Goal: Information Seeking & Learning: Find specific fact

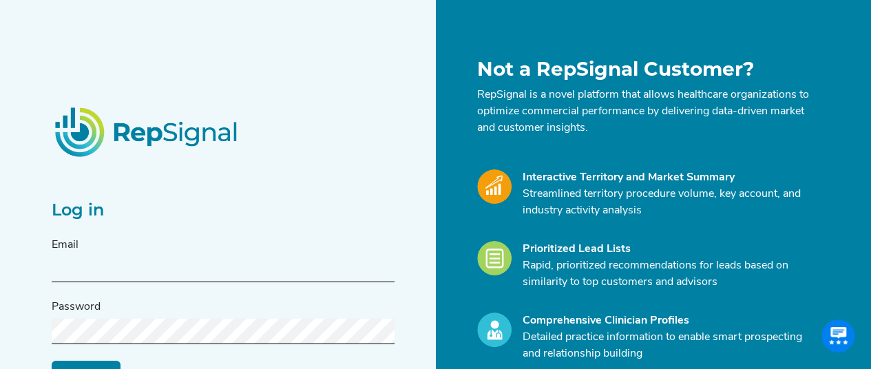
scroll to position [69, 0]
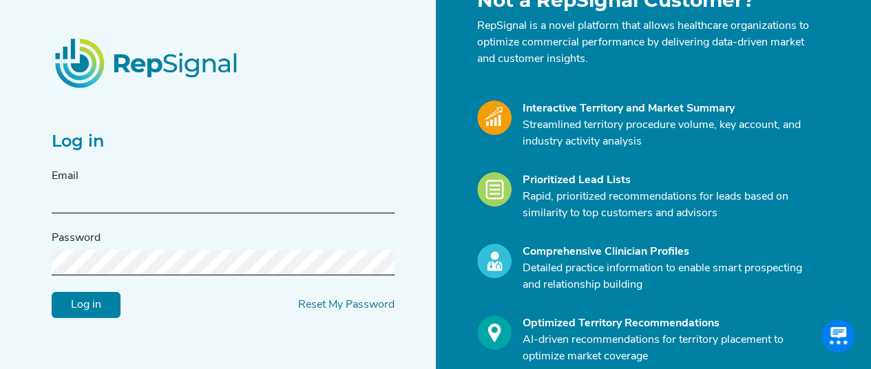
type input "[PERSON_NAME][EMAIL_ADDRESS][DOMAIN_NAME]"
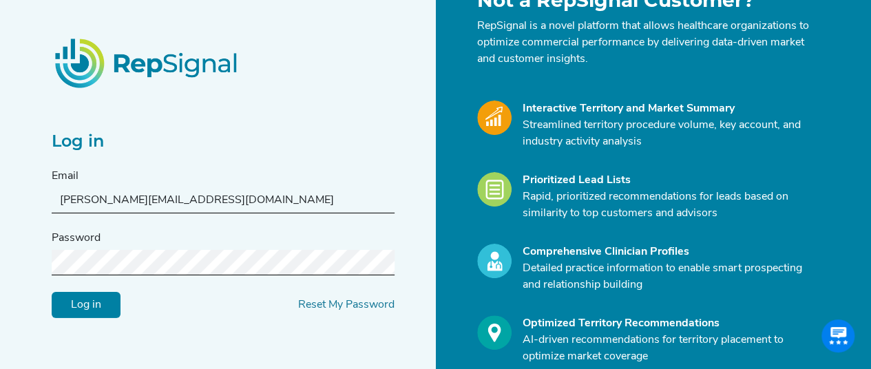
click at [87, 302] on input "Log in" at bounding box center [86, 305] width 69 height 26
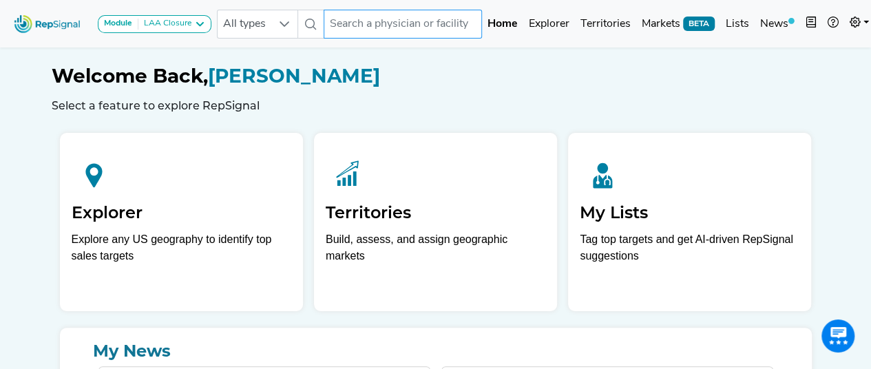
click at [393, 28] on input "text" at bounding box center [402, 24] width 158 height 29
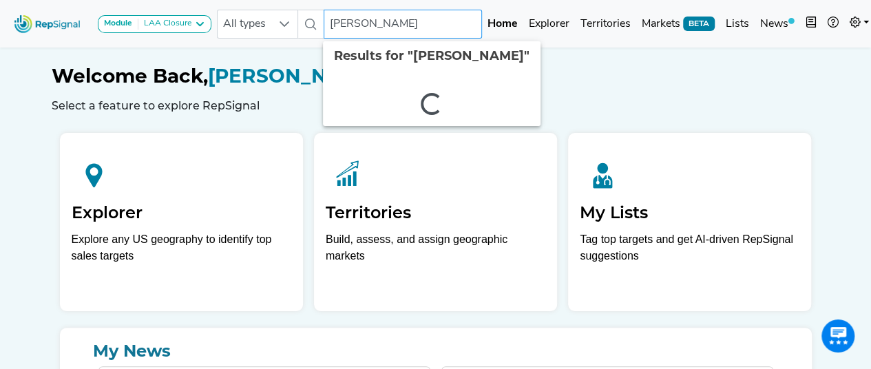
type input "[PERSON_NAME]"
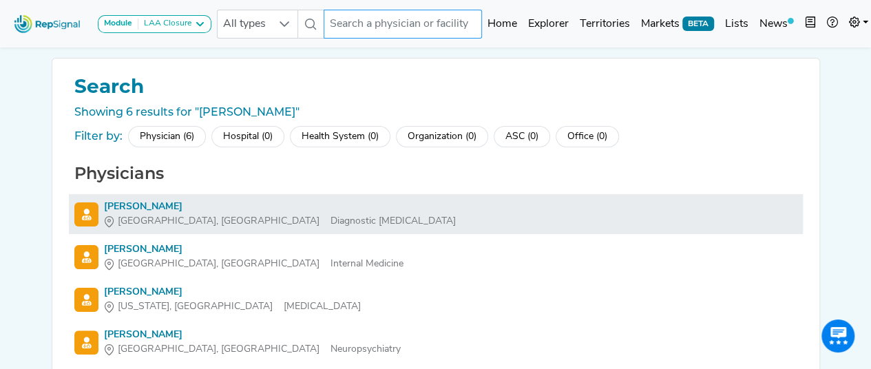
scroll to position [69, 0]
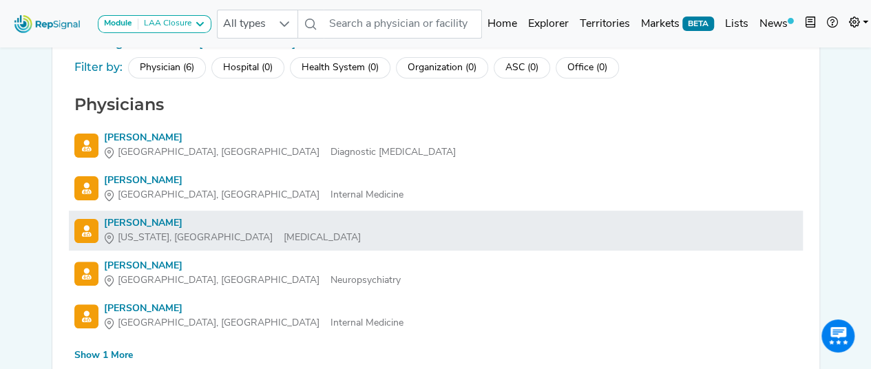
click at [133, 217] on div "Vivek Reddy" at bounding box center [232, 223] width 257 height 14
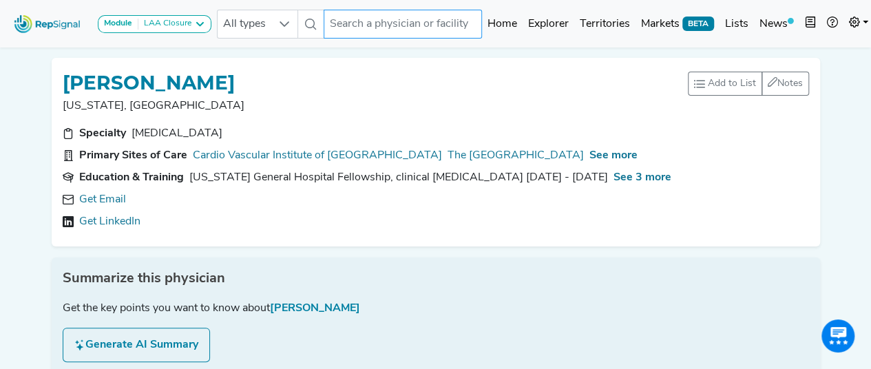
click at [370, 21] on input "text" at bounding box center [402, 24] width 158 height 29
paste input "Oussama Wazni"
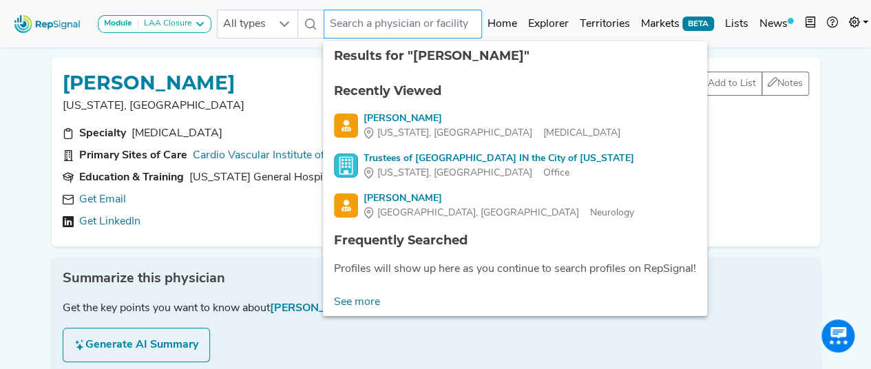
type input "Oussama Wazni"
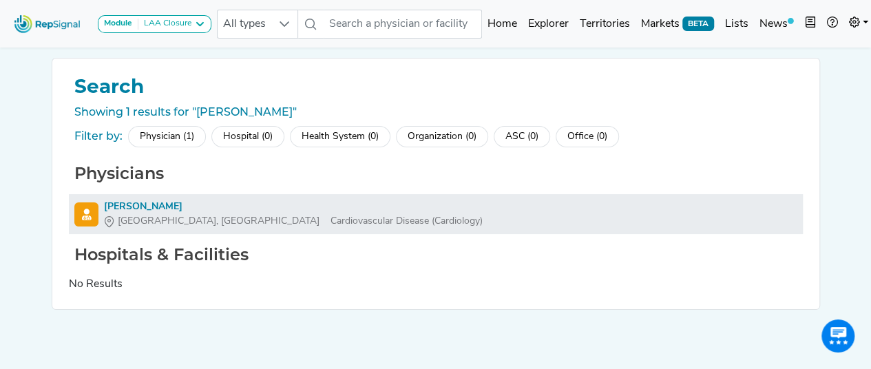
click at [162, 202] on div "Oussama Wazni" at bounding box center [293, 207] width 379 height 14
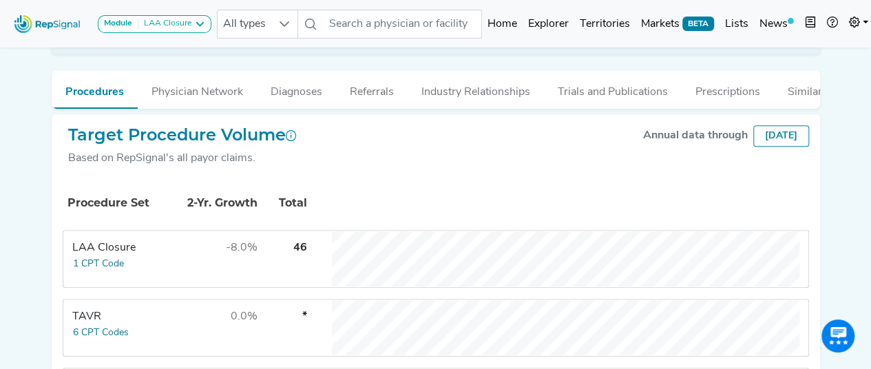
scroll to position [206, 0]
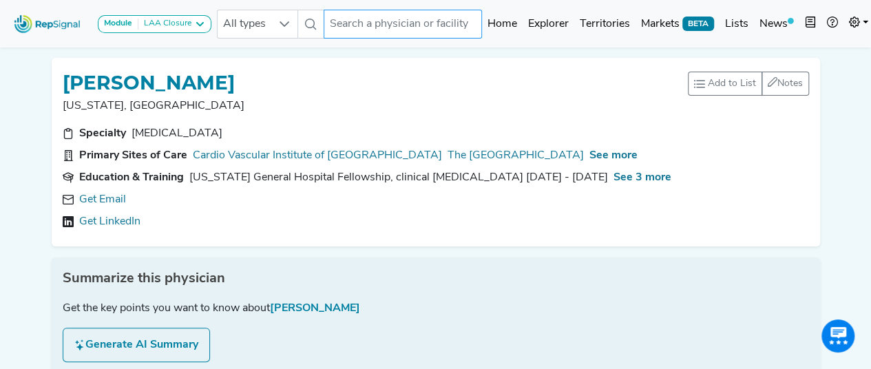
click at [398, 34] on input "text" at bounding box center [402, 24] width 158 height 29
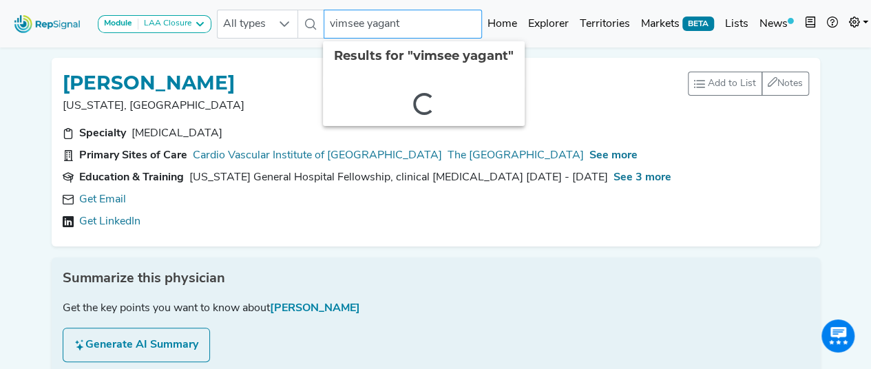
type input "vimsee yaganti"
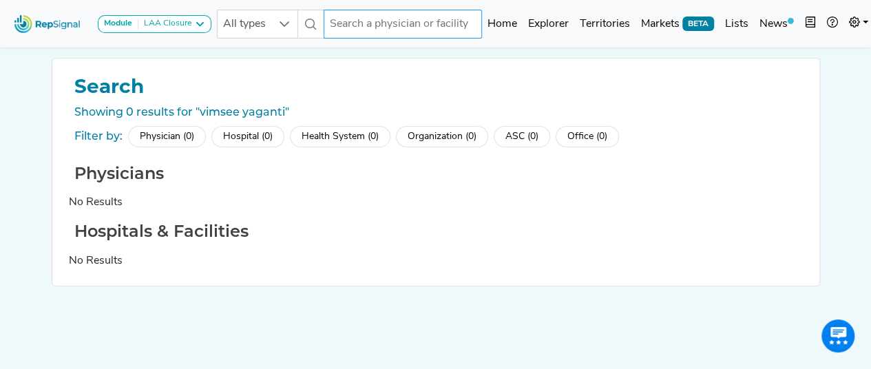
click at [395, 30] on input "text" at bounding box center [402, 24] width 158 height 29
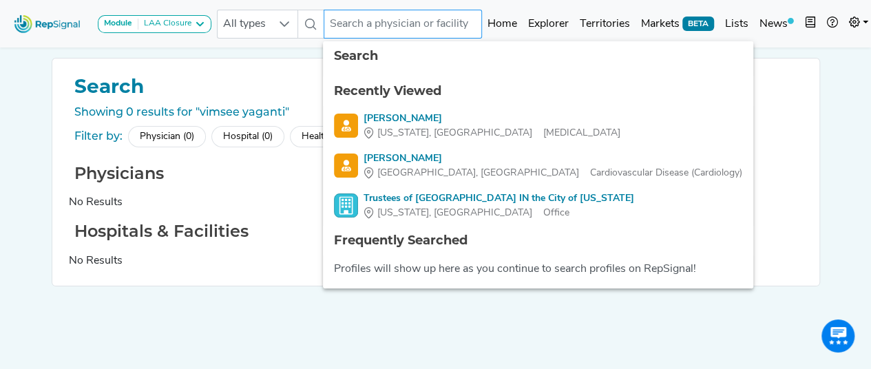
click at [396, 26] on input "text" at bounding box center [402, 24] width 158 height 29
paste input "Vamsee Yaganti"
type input "Vamsee Yaganti"
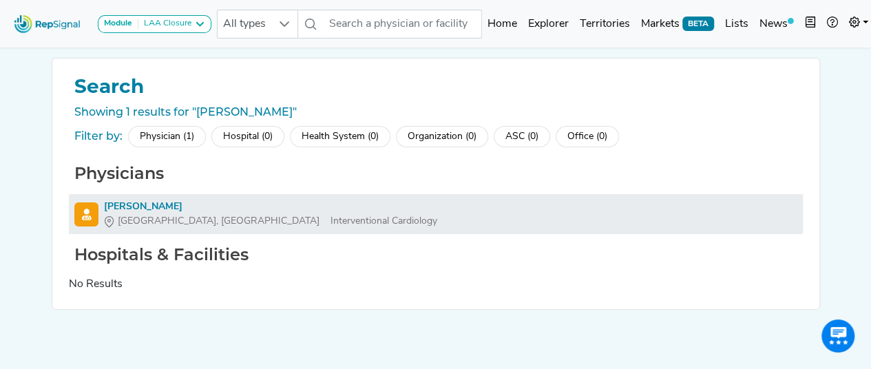
click at [145, 196] on li "Vamsee Yaganti Salt Lake City, UT Interventional Cardiology" at bounding box center [436, 214] width 734 height 40
click at [145, 200] on div "Vamsee Yaganti" at bounding box center [270, 207] width 333 height 14
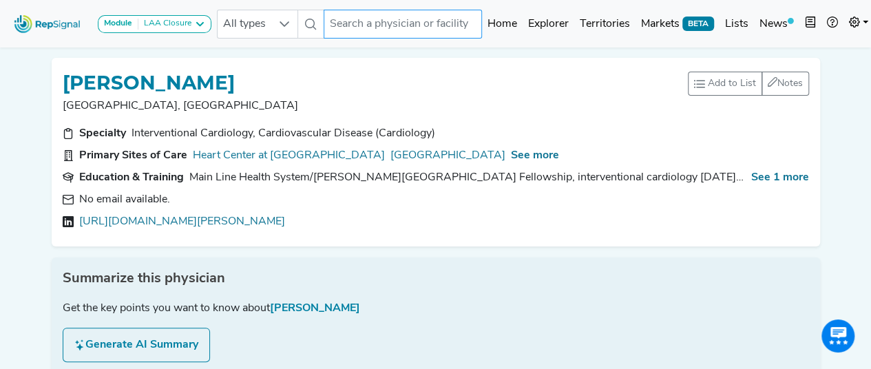
click at [354, 30] on input "text" at bounding box center [402, 24] width 158 height 29
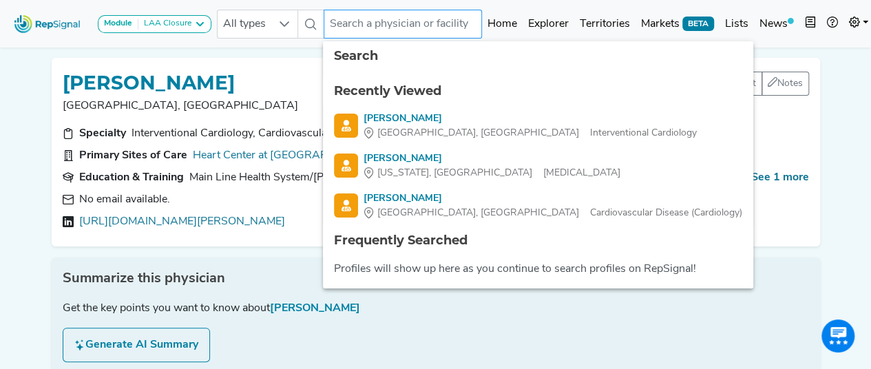
click at [347, 27] on input "text" at bounding box center [402, 24] width 158 height 29
paste input "Rinaldi"
type input "Rinaldi"
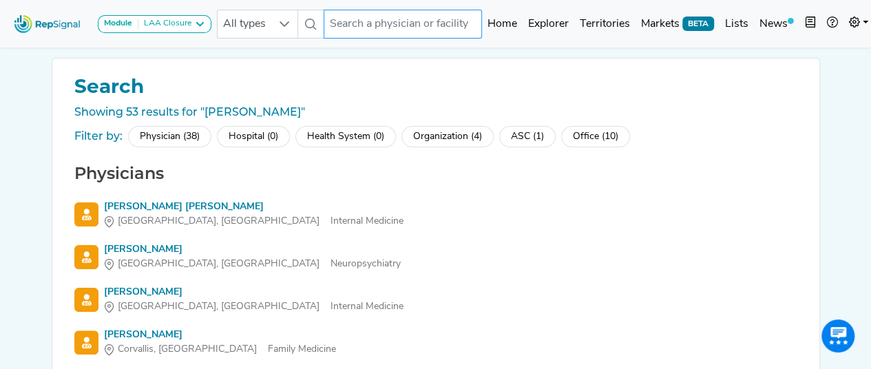
click at [368, 26] on input "text" at bounding box center [402, 24] width 158 height 29
paste input "Michael"
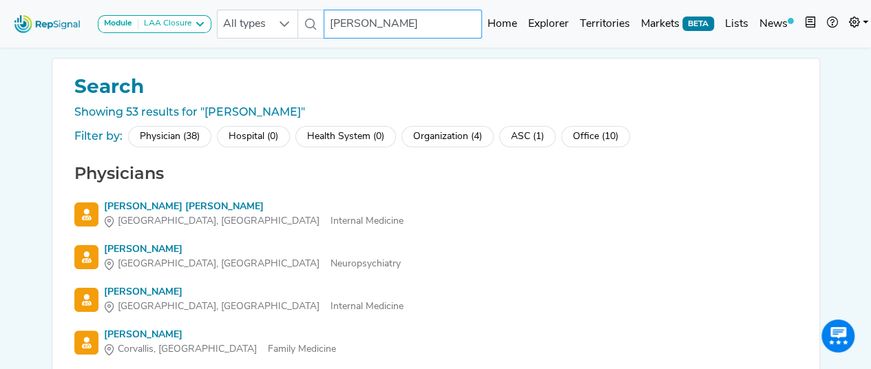
click at [373, 28] on input "Michael" at bounding box center [402, 24] width 158 height 29
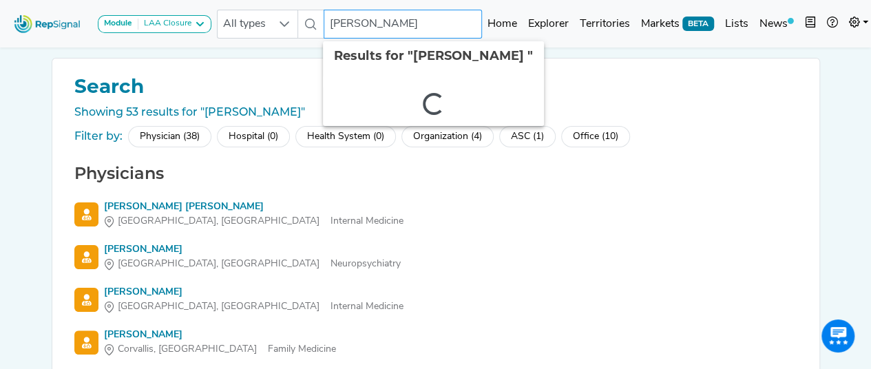
paste input "Rinaldi"
type input "Michael Rinaldi"
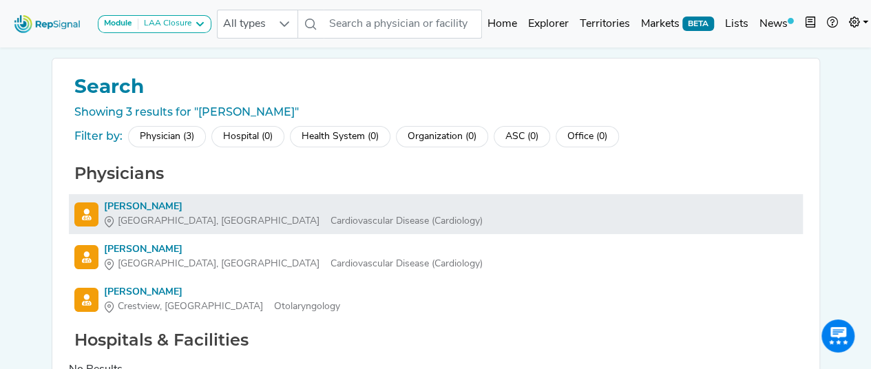
click at [158, 209] on div "Michael Rinaldi" at bounding box center [293, 207] width 379 height 14
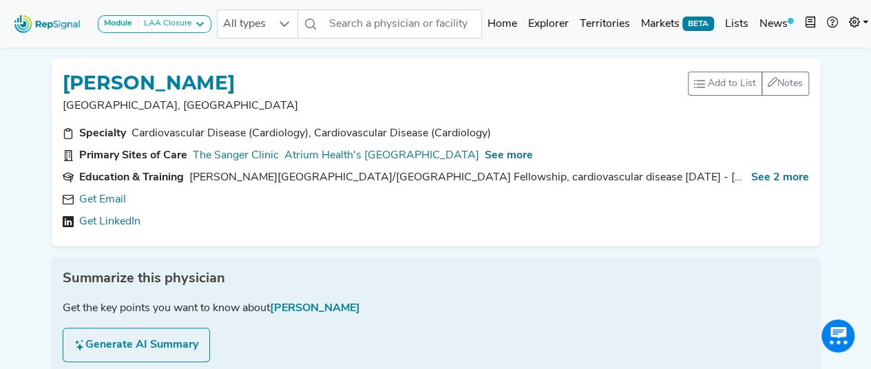
drag, startPoint x: 65, startPoint y: 79, endPoint x: 268, endPoint y: 67, distance: 202.7
click at [268, 67] on div "MICHAEL RINALDI Charlotte, NC Add to List Recent Lists: Test Lumpectomy Top 100…" at bounding box center [436, 152] width 768 height 189
copy h1 "MICHAEL RINALDI"
click at [411, 21] on input "text" at bounding box center [402, 24] width 158 height 29
paste input "Randall"
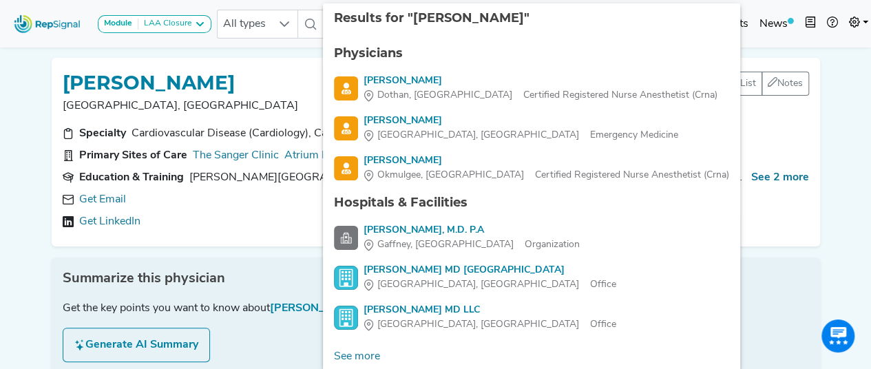
type input "Randall Lee"
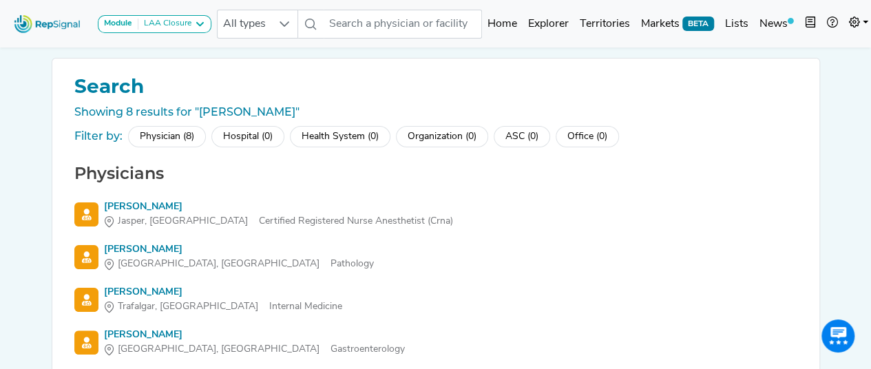
click at [185, 131] on div "Physician (8)" at bounding box center [167, 136] width 78 height 21
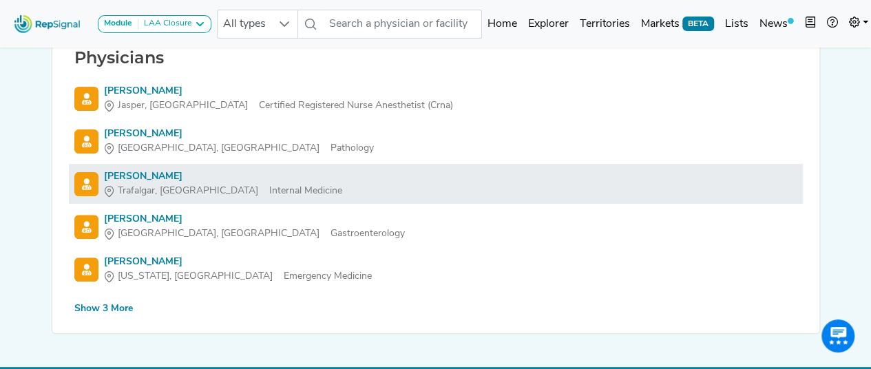
scroll to position [138, 0]
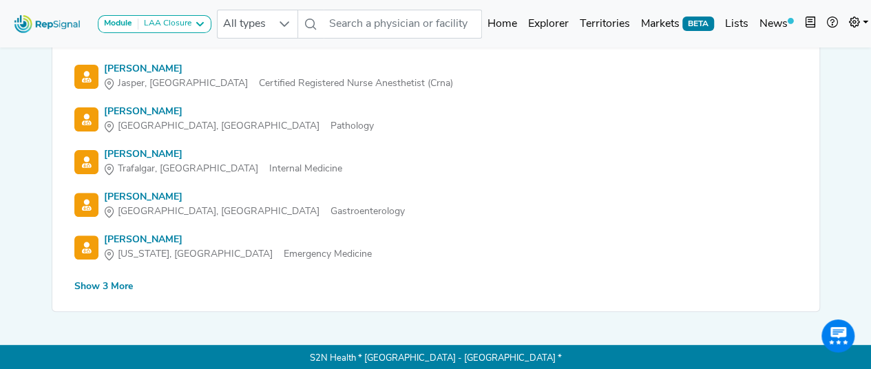
click at [111, 287] on div "Show 3 More" at bounding box center [103, 286] width 58 height 14
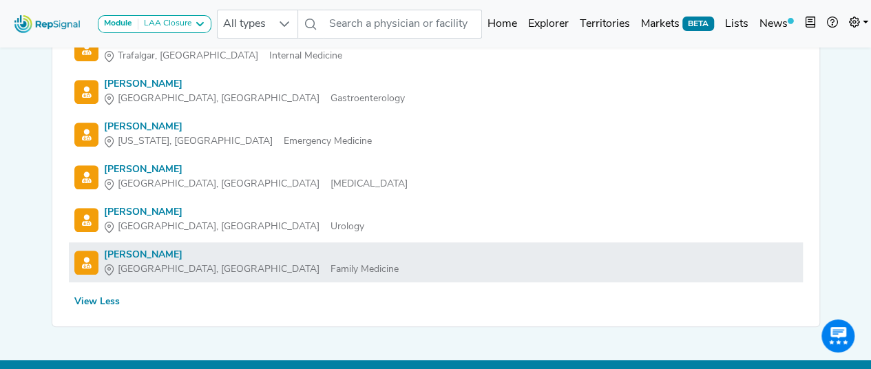
scroll to position [268, 0]
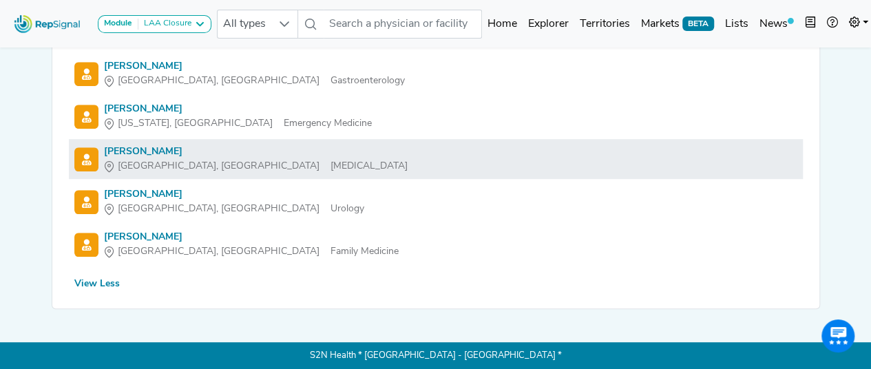
click at [131, 153] on div "Randall Lee" at bounding box center [256, 152] width 304 height 14
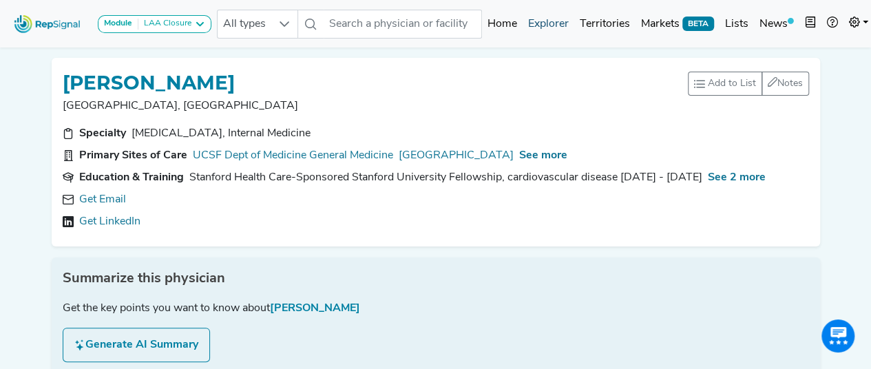
click at [535, 23] on link "Explorer" at bounding box center [548, 24] width 52 height 28
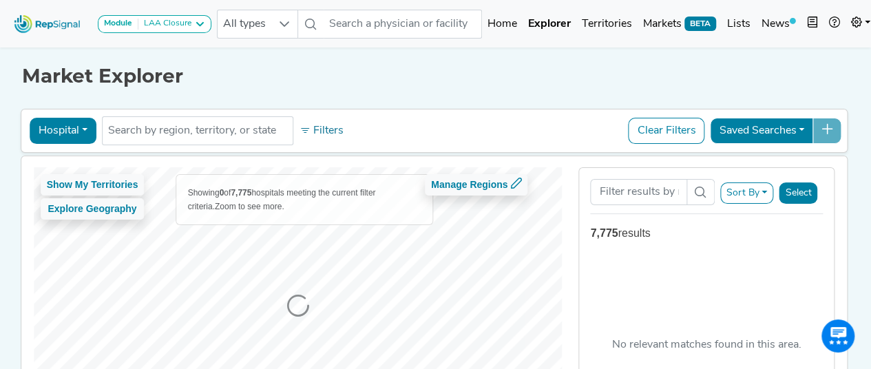
click at [58, 130] on button "Hospital" at bounding box center [63, 131] width 67 height 26
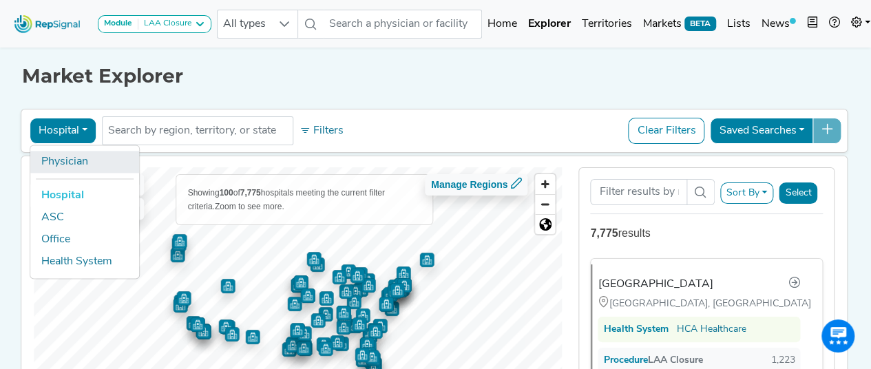
click at [67, 164] on link "Physician" at bounding box center [84, 162] width 109 height 22
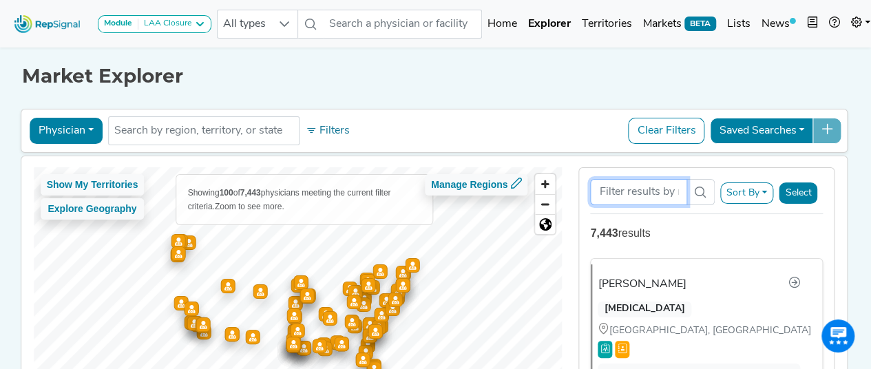
click at [640, 179] on input "Search Term" at bounding box center [638, 192] width 96 height 26
click at [645, 185] on input "Search Term" at bounding box center [638, 192] width 96 height 26
click at [606, 189] on input "Search Term" at bounding box center [638, 192] width 96 height 26
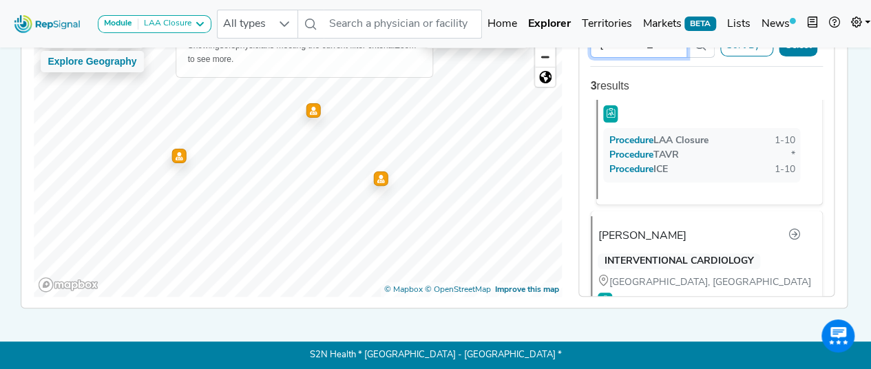
scroll to position [206, 0]
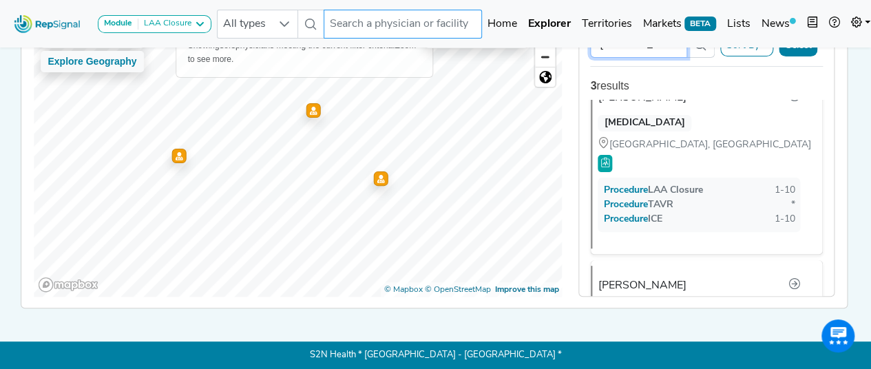
type input "randall"
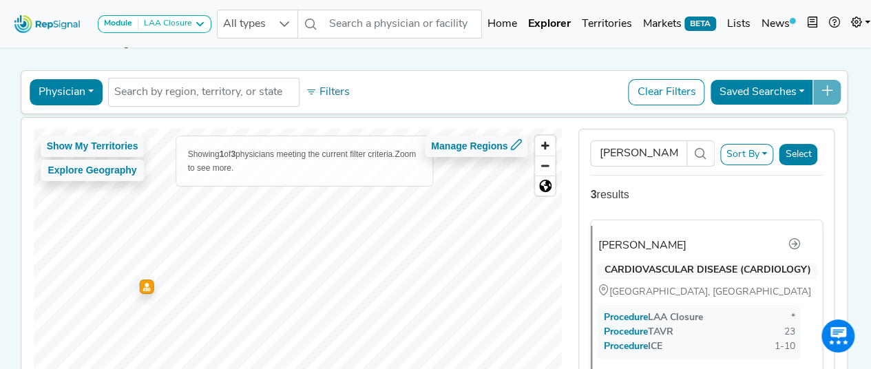
scroll to position [0, 0]
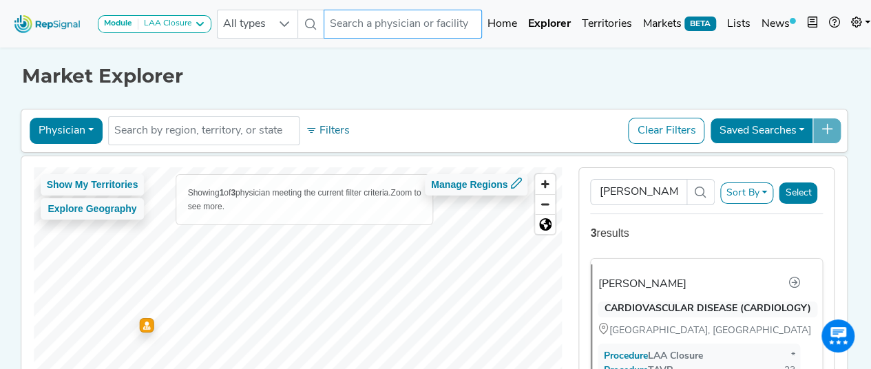
click at [416, 32] on input "text" at bounding box center [402, 24] width 158 height 29
paste input "Lakkireddy"
type input "Lakkireddy"
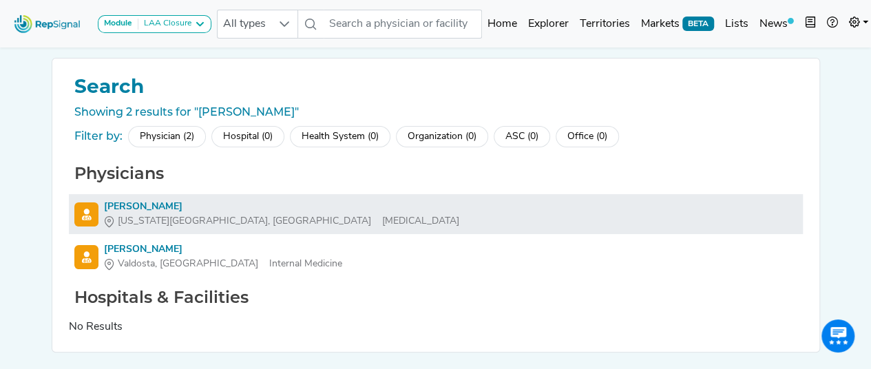
click at [176, 202] on div "Dhanunjaya Lakkireddy" at bounding box center [281, 207] width 355 height 14
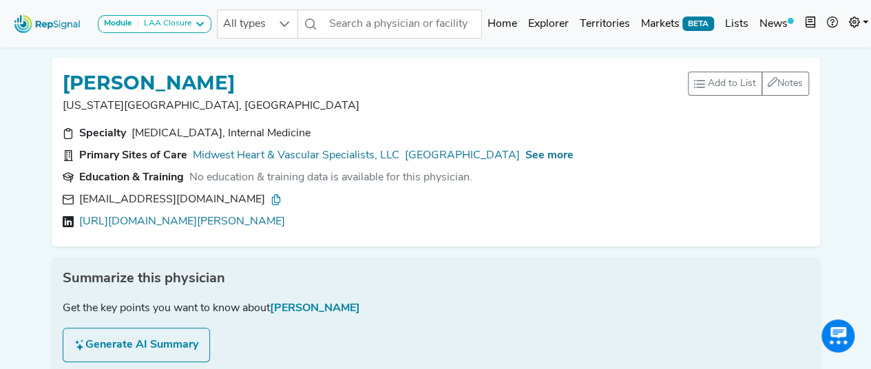
drag, startPoint x: 345, startPoint y: 83, endPoint x: 70, endPoint y: 78, distance: 274.6
click at [70, 78] on div "DHANUNJAYA LAKKIREDDY" at bounding box center [375, 82] width 625 height 26
drag, startPoint x: 67, startPoint y: 80, endPoint x: 341, endPoint y: 70, distance: 274.1
click at [341, 70] on div "DHANUNJAYA LAKKIREDDY" at bounding box center [375, 82] width 625 height 26
copy h1 "DHANUNJAYA LAKKIREDDY"
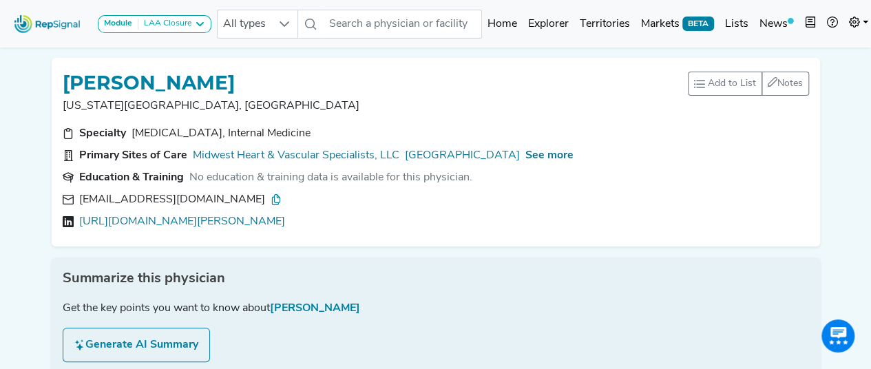
click at [392, 101] on p "Kansas City, KS" at bounding box center [375, 106] width 625 height 17
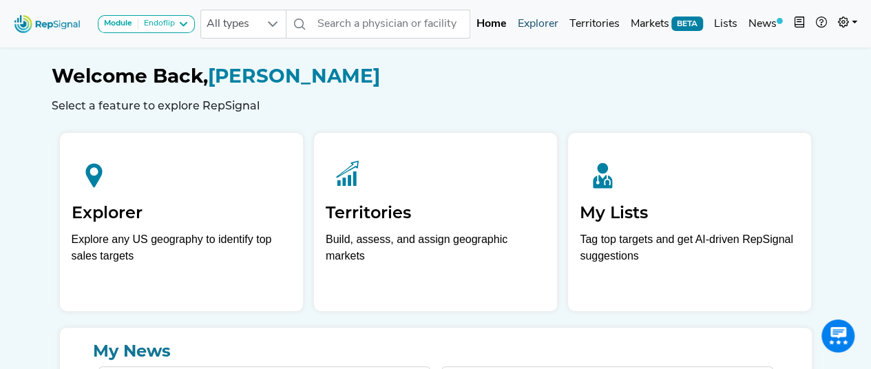
click at [524, 23] on link "Explorer" at bounding box center [537, 24] width 52 height 28
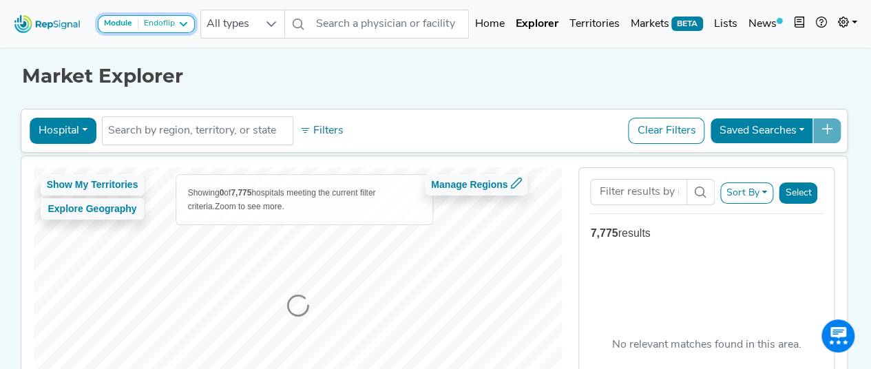
click at [180, 26] on icon at bounding box center [183, 24] width 11 height 11
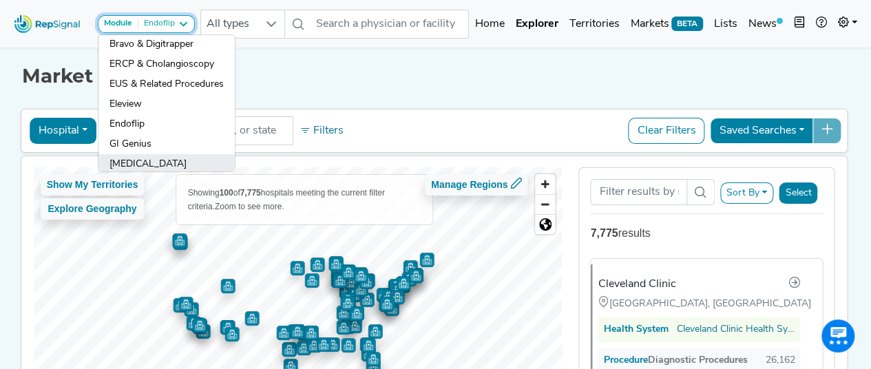
scroll to position [5, 0]
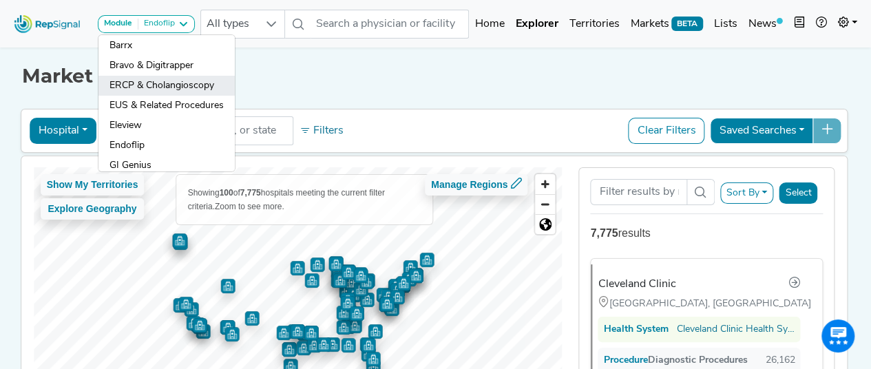
click at [160, 96] on link "ERCP & Cholangioscopy" at bounding box center [166, 106] width 136 height 20
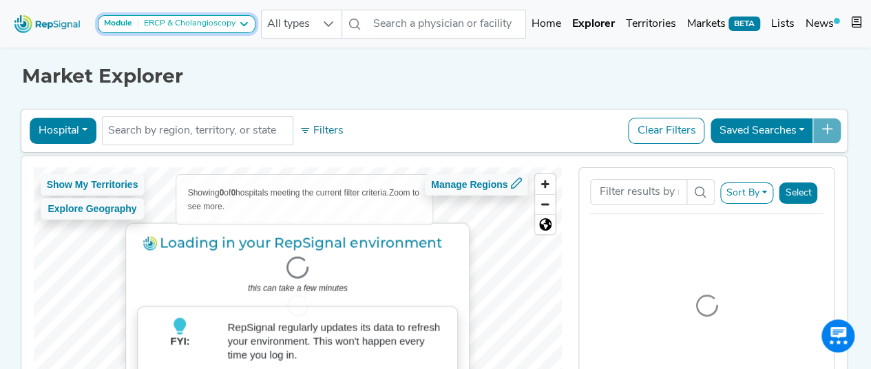
click at [210, 24] on div "ERCP & Cholangioscopy" at bounding box center [186, 24] width 97 height 11
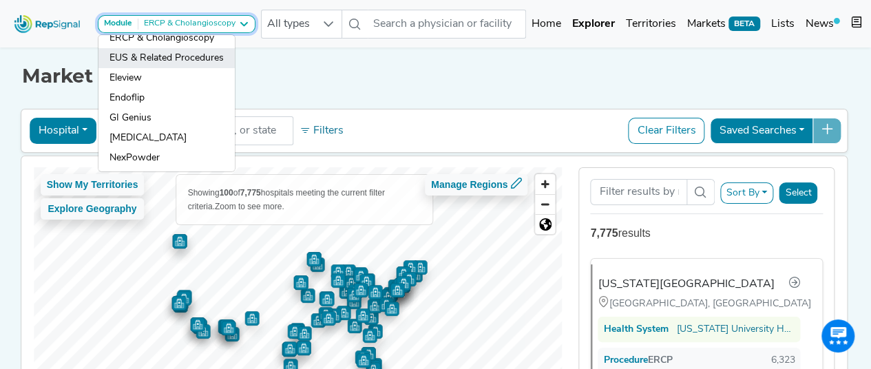
scroll to position [74, 0]
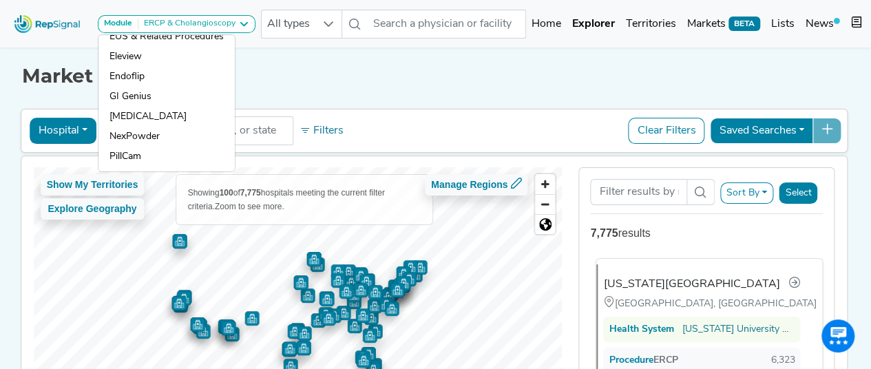
click at [711, 272] on div "Indiana University Health University Hospital Indianapolis, IN Health System In…" at bounding box center [703, 334] width 215 height 140
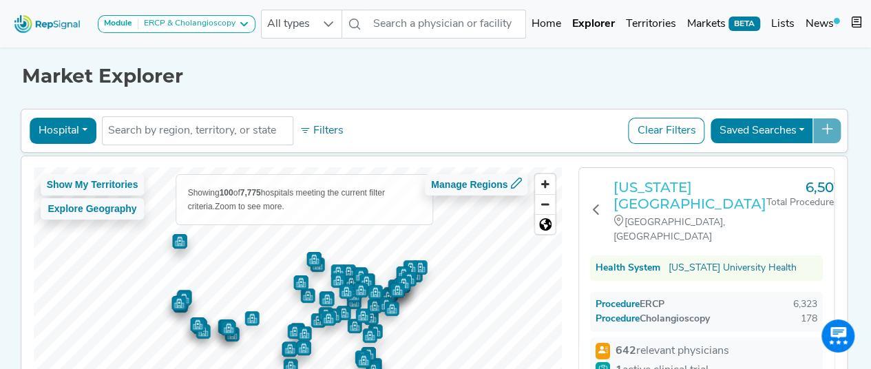
click at [700, 179] on h3 "Indiana University Health University Hospital" at bounding box center [689, 195] width 153 height 33
click at [72, 136] on button "Hospital" at bounding box center [63, 131] width 67 height 26
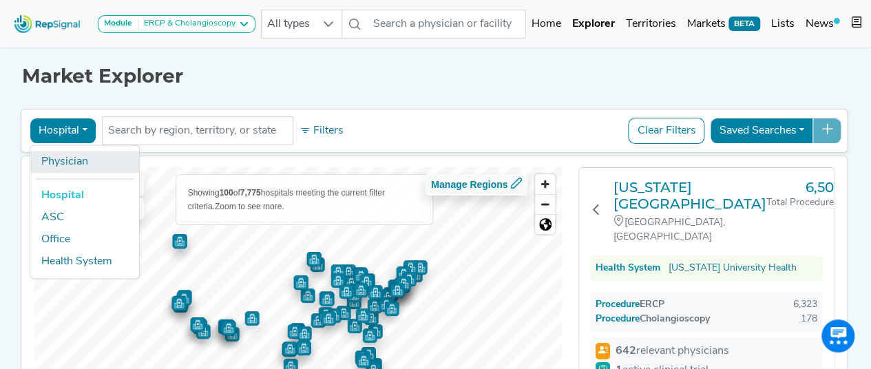
drag, startPoint x: 74, startPoint y: 158, endPoint x: 566, endPoint y: 3, distance: 515.2
click at [74, 159] on link "Physician" at bounding box center [84, 162] width 109 height 22
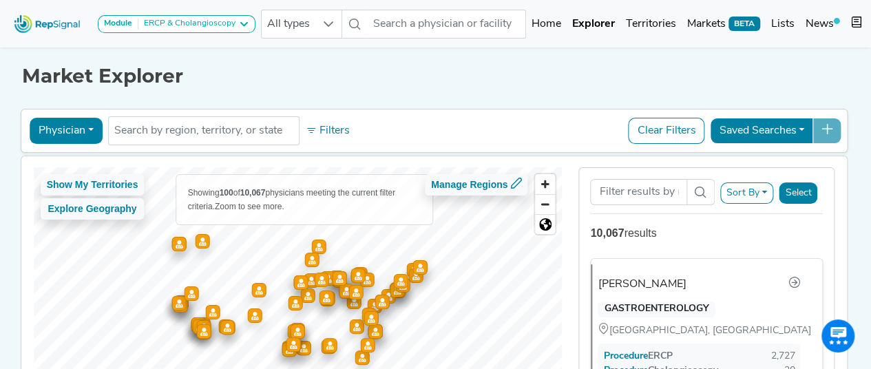
scroll to position [69, 0]
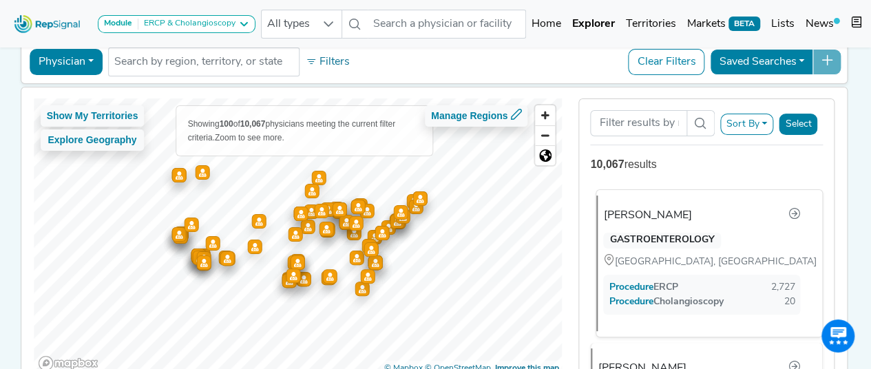
click at [677, 244] on div "GASTROENTEROLOGY" at bounding box center [661, 241] width 117 height 17
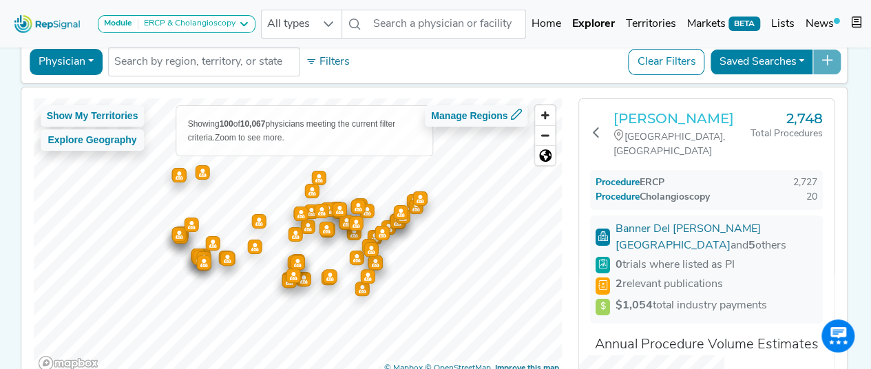
click at [659, 115] on h3 "[PERSON_NAME]" at bounding box center [681, 118] width 137 height 17
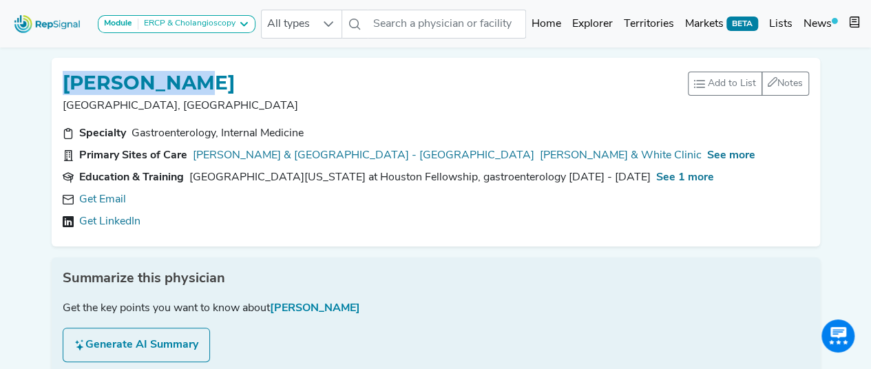
drag, startPoint x: 65, startPoint y: 83, endPoint x: 191, endPoint y: 82, distance: 126.6
click at [191, 82] on div "ERIK RAHIMI" at bounding box center [375, 82] width 625 height 26
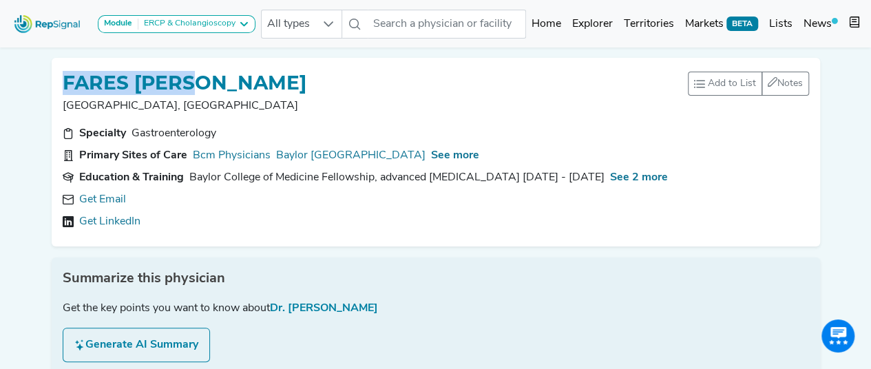
drag, startPoint x: 61, startPoint y: 76, endPoint x: 206, endPoint y: 79, distance: 145.9
click at [206, 79] on div "FARES AYOUB Houston, TX Add to List Recent Lists: Test Lumpectomy Top 100 Lead …" at bounding box center [436, 152] width 768 height 189
copy h1 "FARES AYOUB"
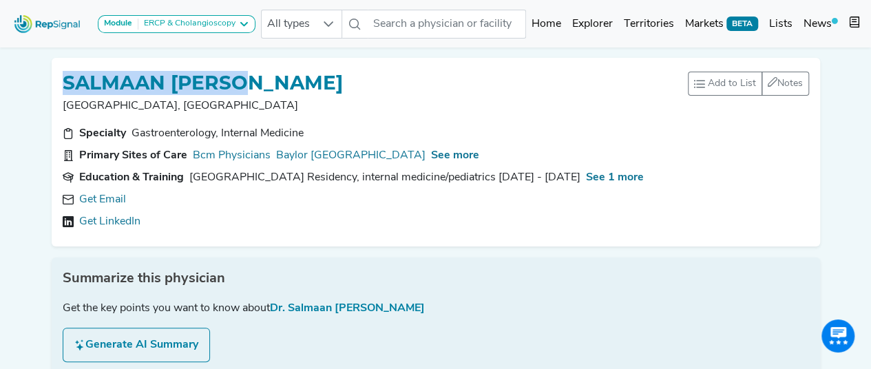
drag, startPoint x: 74, startPoint y: 79, endPoint x: 275, endPoint y: 82, distance: 201.0
click at [275, 82] on div "SALMAAN JAWAID" at bounding box center [375, 82] width 625 height 26
copy h1 "SALMAAN JAWAID"
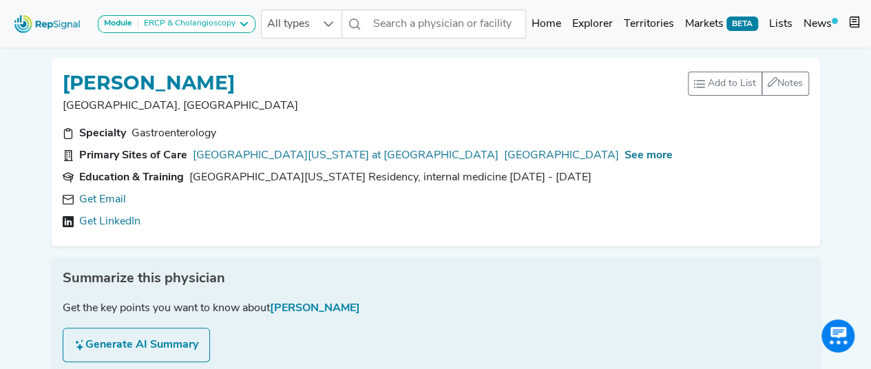
drag, startPoint x: 99, startPoint y: 81, endPoint x: 339, endPoint y: 83, distance: 239.5
click at [339, 83] on div "THOMAS TIELLEMAN" at bounding box center [375, 82] width 625 height 26
copy h1 "THOMAS TIELLEMAN"
click at [304, 134] on section "Specialty Gastroenterology" at bounding box center [436, 133] width 746 height 17
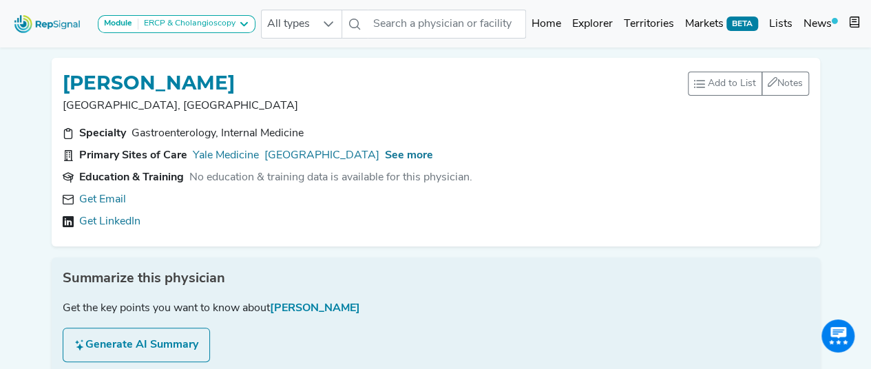
drag, startPoint x: 324, startPoint y: 83, endPoint x: 67, endPoint y: 87, distance: 256.7
click at [67, 87] on div "THIRUVENGADAM MUNIRAJ" at bounding box center [375, 82] width 625 height 26
copy h1 "THIRUVENGADAM MUNIRAJ"
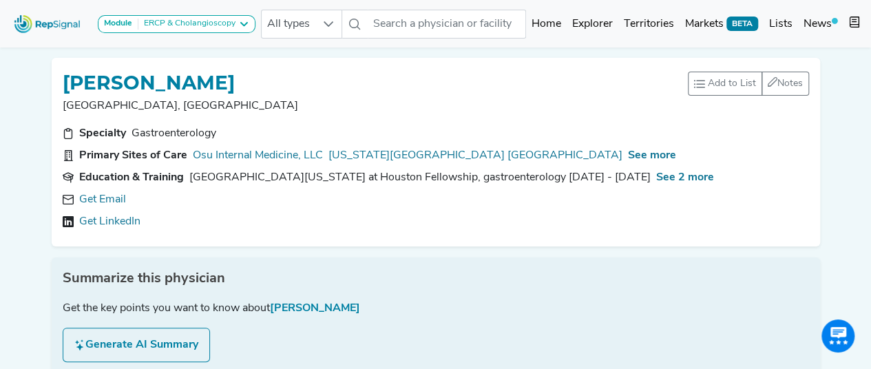
drag, startPoint x: 62, startPoint y: 82, endPoint x: 308, endPoint y: 83, distance: 246.4
click at [308, 83] on div "SOMASHEKAR KRISHNA" at bounding box center [375, 82] width 625 height 26
copy h1 "SOMASHEKAR KRISHNA"
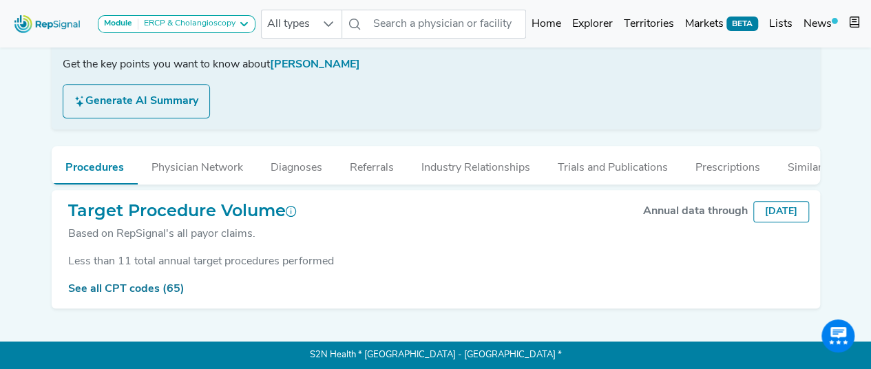
scroll to position [116, 0]
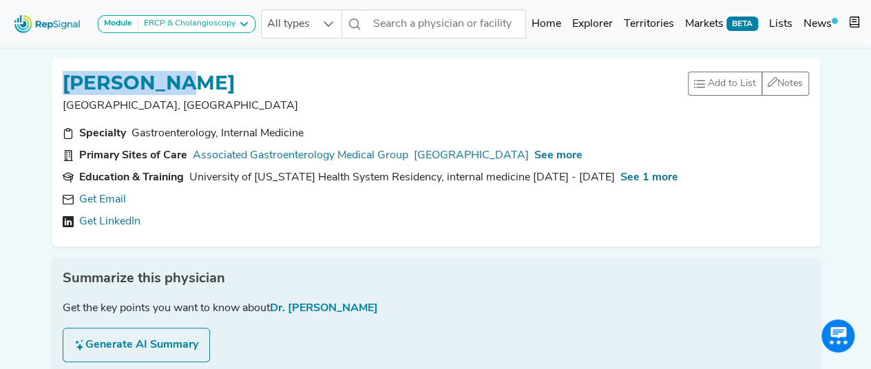
drag, startPoint x: 182, startPoint y: 76, endPoint x: 56, endPoint y: 76, distance: 125.9
click at [56, 76] on div "BRIAN RIFF Anaheim, CA Add to List Recent Lists: Test Lumpectomy Top 100 Lead S…" at bounding box center [436, 152] width 768 height 189
copy h1 "BRIAN RIFF"
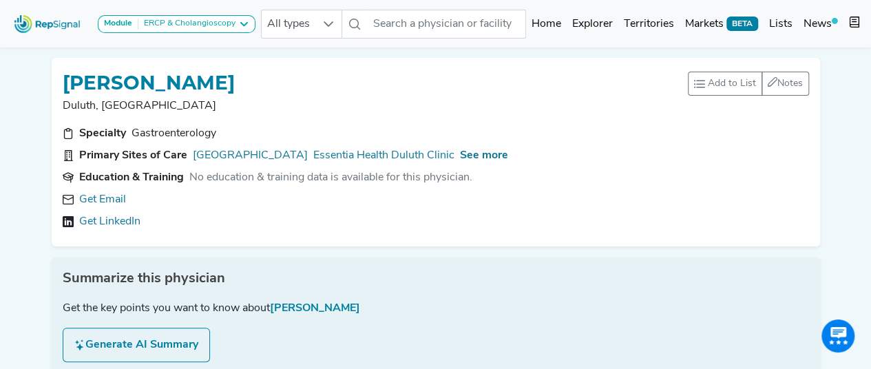
drag, startPoint x: 64, startPoint y: 79, endPoint x: 271, endPoint y: 78, distance: 207.2
click at [235, 78] on h1 "[PERSON_NAME]" at bounding box center [149, 83] width 172 height 23
copy h1 "[PERSON_NAME]"
